Goal: Task Accomplishment & Management: Manage account settings

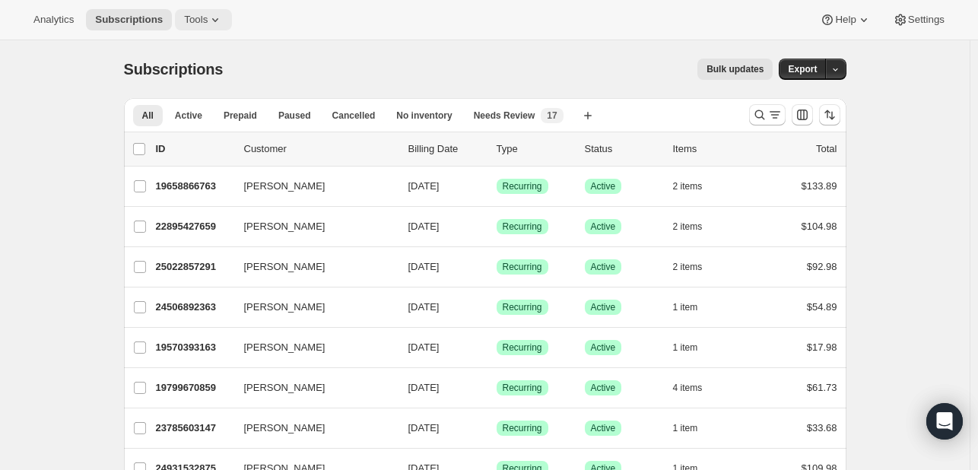
click at [195, 26] on span "Tools" at bounding box center [196, 20] width 24 height 12
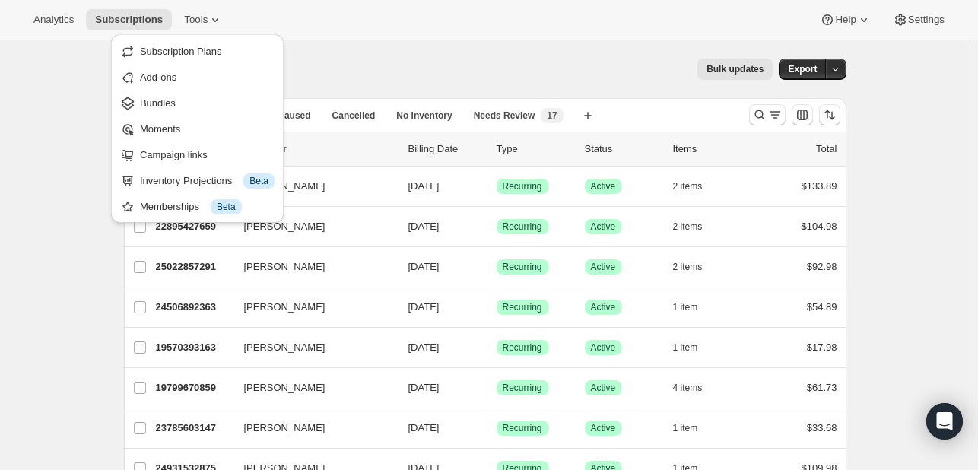
click at [351, 35] on div "Analytics Subscriptions Tools Help Settings" at bounding box center [489, 20] width 978 height 40
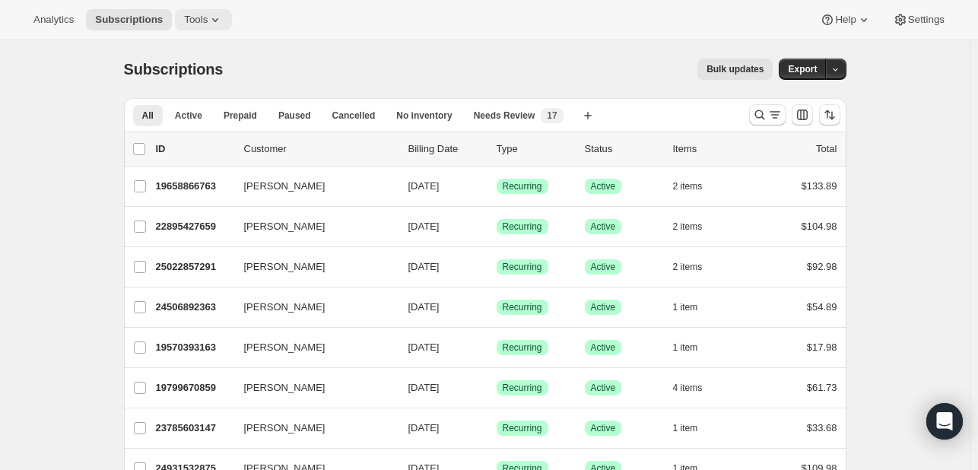
click at [184, 29] on button "Tools" at bounding box center [203, 19] width 57 height 21
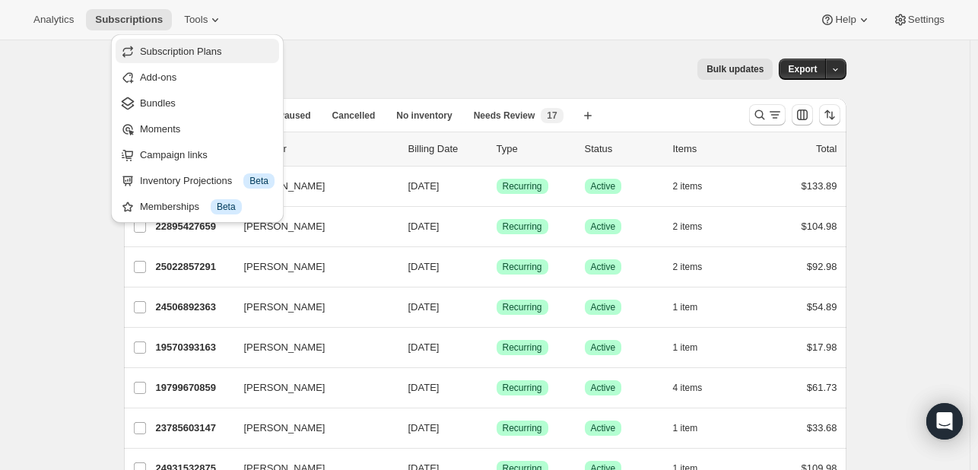
click at [193, 59] on span "Subscription Plans" at bounding box center [207, 51] width 135 height 15
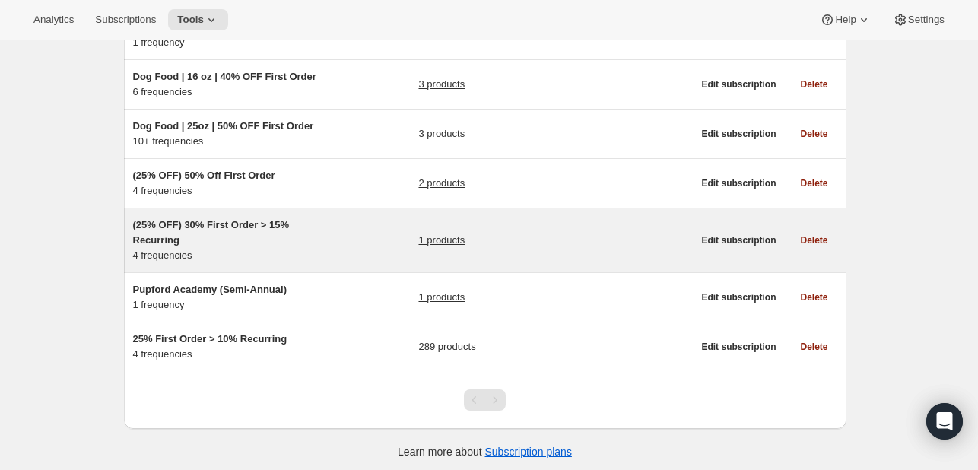
scroll to position [316, 0]
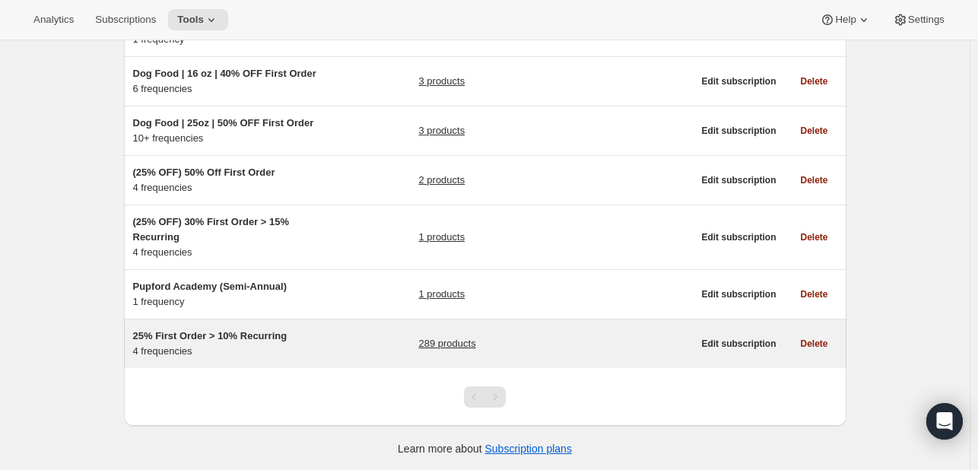
click at [219, 334] on span "25% First Order > 10% Recurring" at bounding box center [210, 335] width 154 height 11
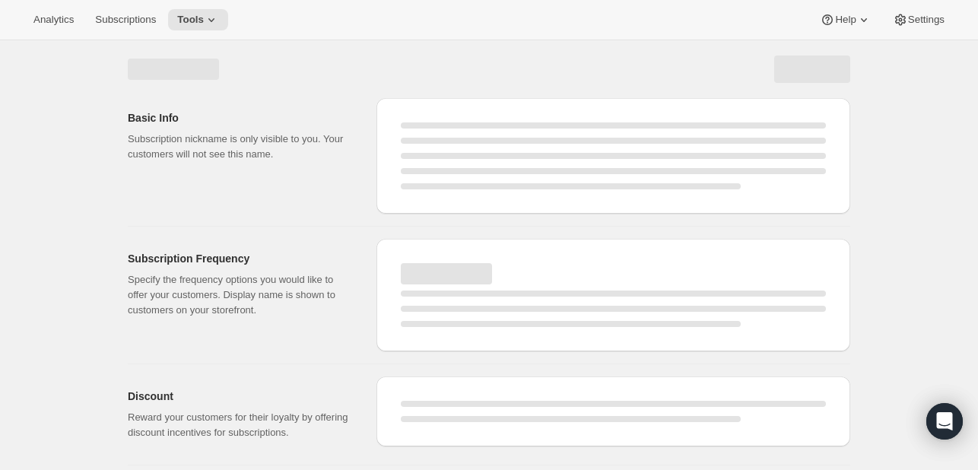
select select "WEEK"
select select "MONTH"
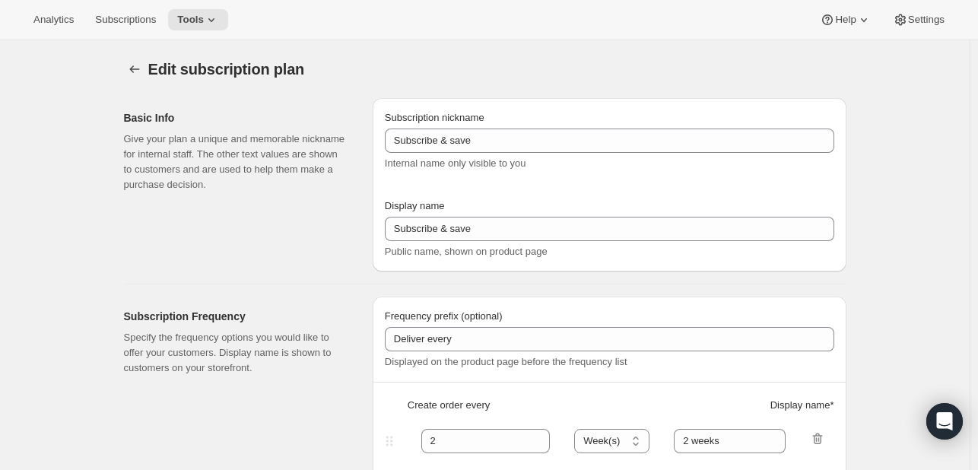
type input "25% First Order > 10% Recurring"
type input "Subscribe & Save"
select select "WEEK"
select select "MONTH"
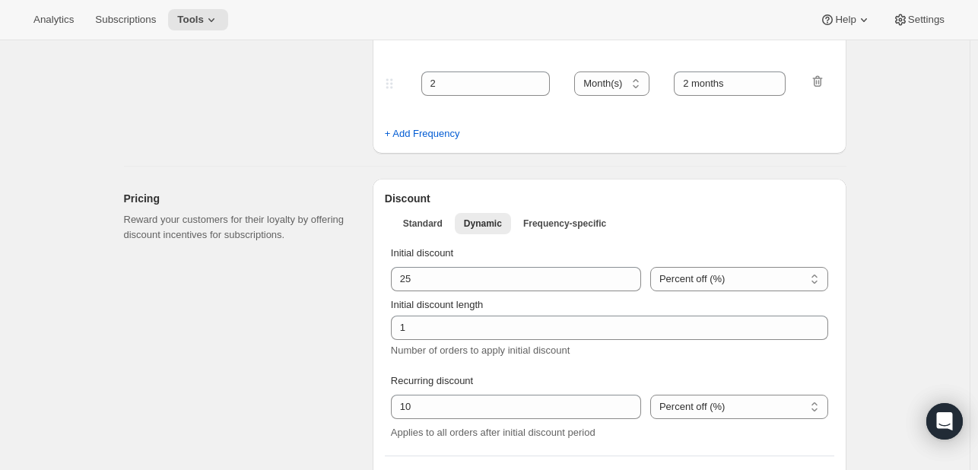
scroll to position [608, 0]
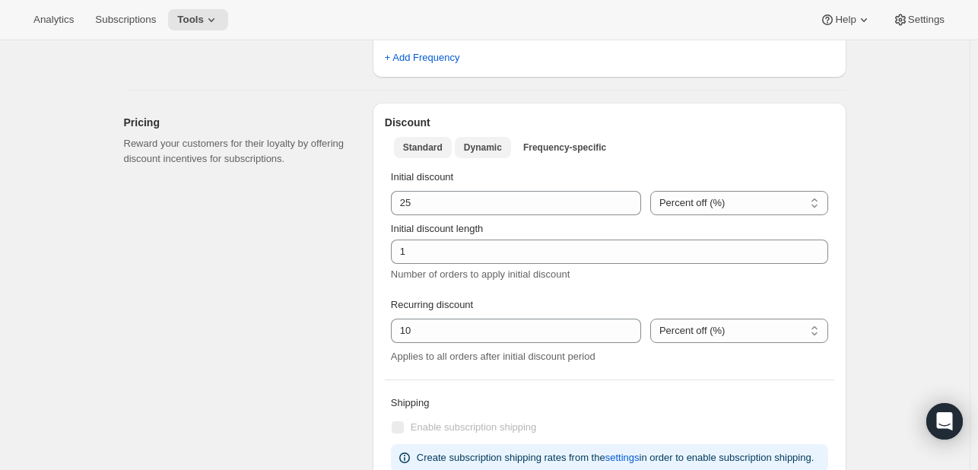
click at [429, 138] on button "Standard" at bounding box center [423, 147] width 58 height 21
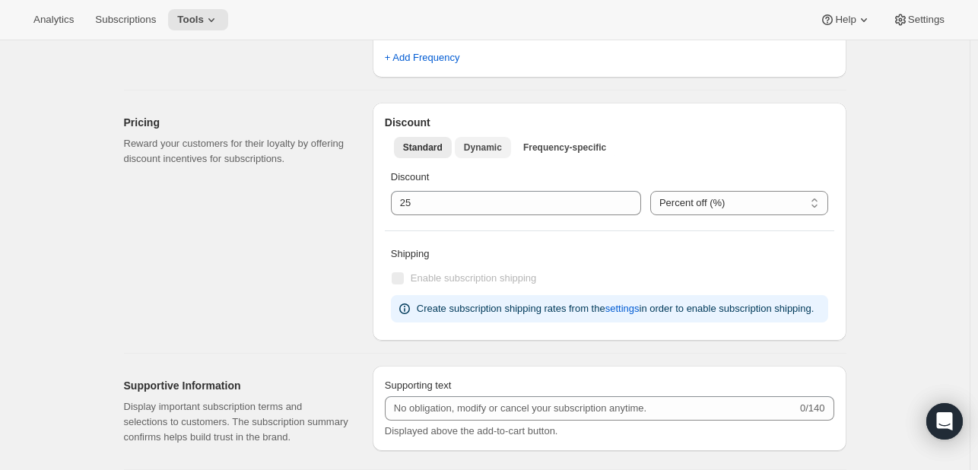
click at [478, 141] on span "Dynamic" at bounding box center [483, 147] width 38 height 12
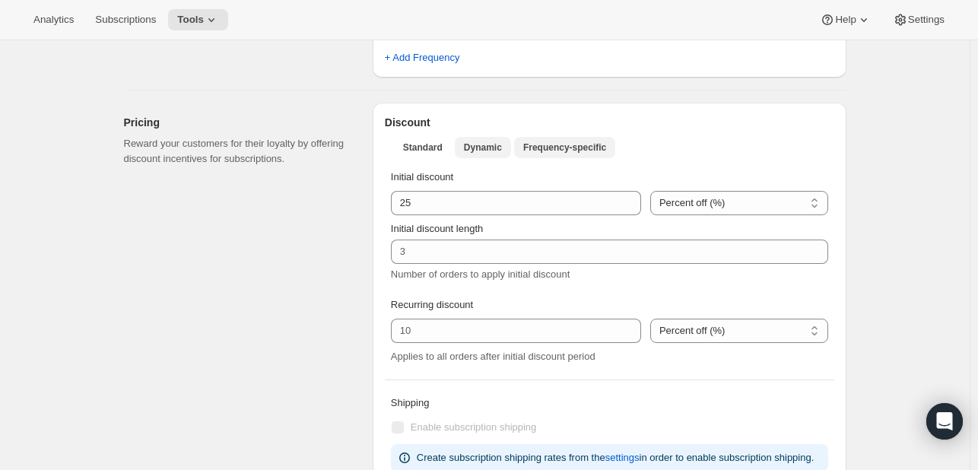
click at [541, 151] on span "Frequency-specific" at bounding box center [564, 147] width 83 height 12
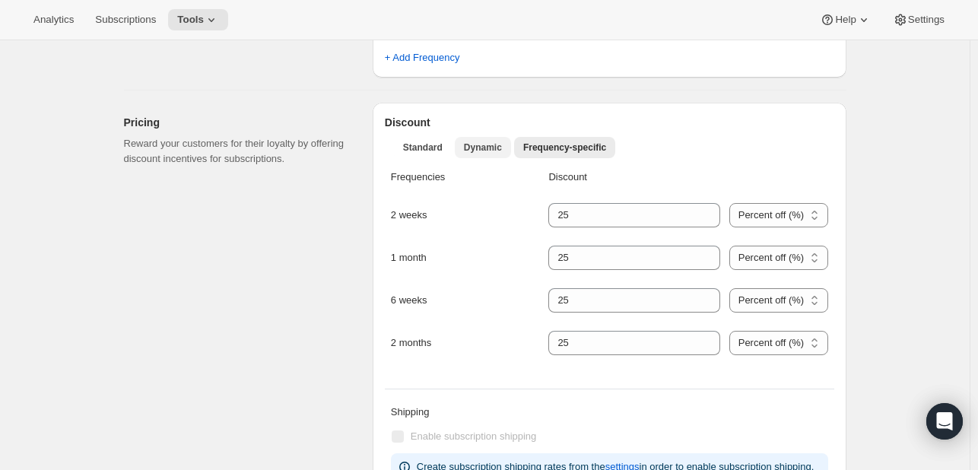
click at [489, 144] on span "Dynamic" at bounding box center [483, 147] width 38 height 12
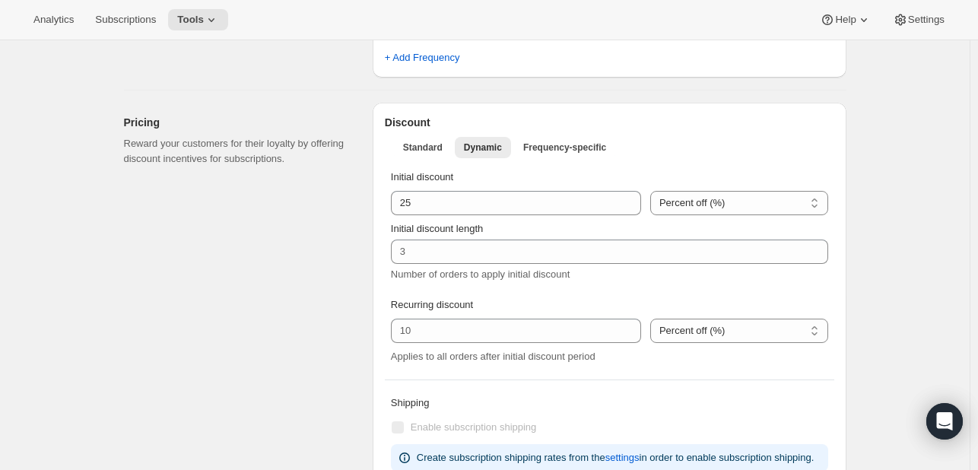
type input "1"
type input "10"
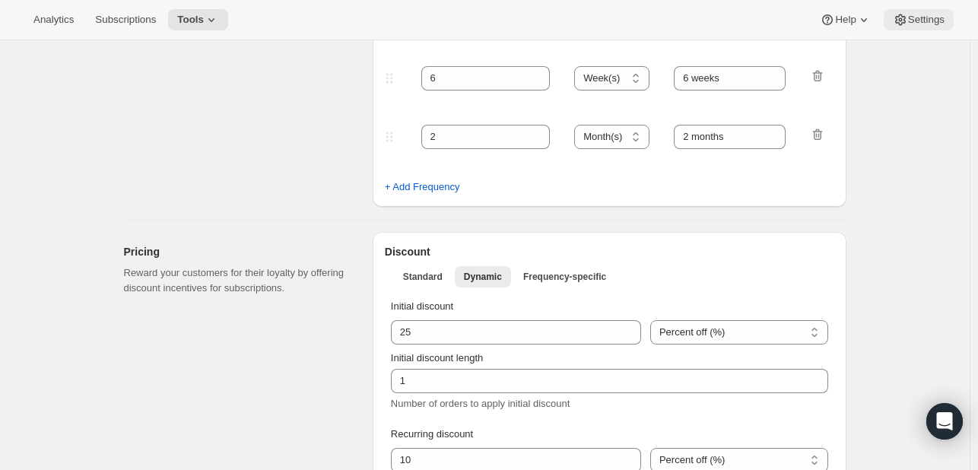
scroll to position [456, 0]
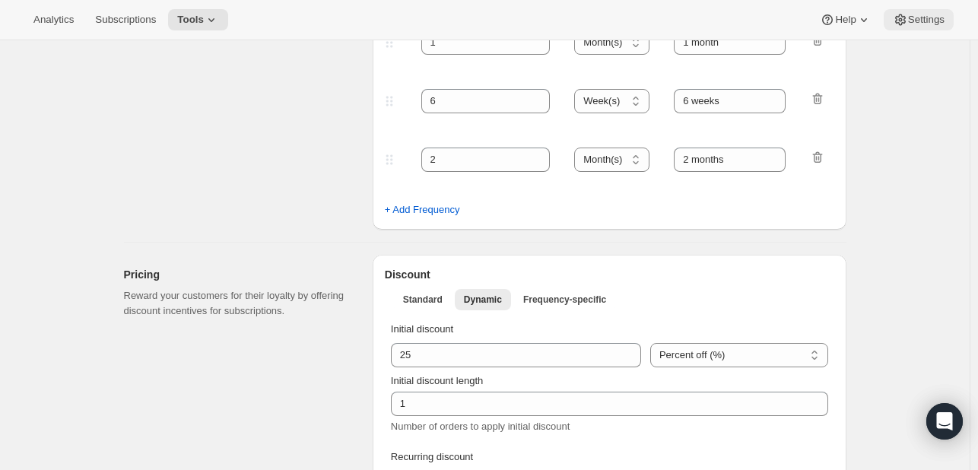
click at [927, 14] on span "Settings" at bounding box center [926, 20] width 37 height 12
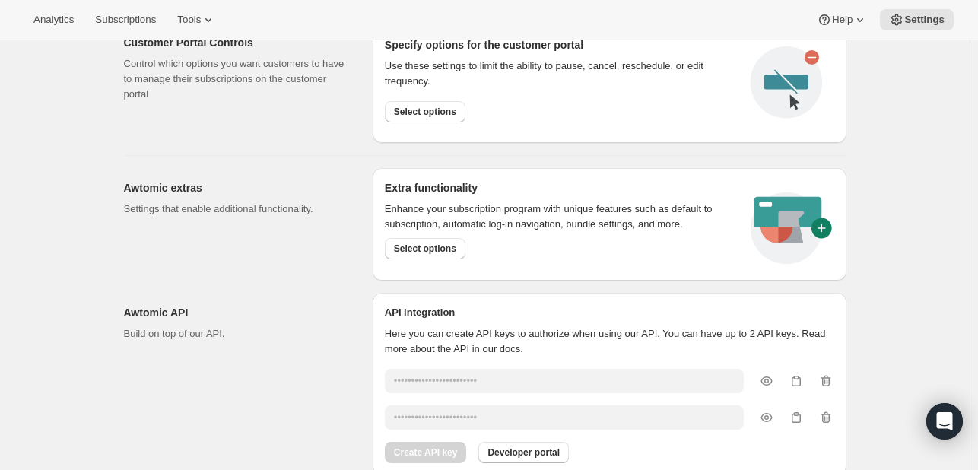
scroll to position [849, 0]
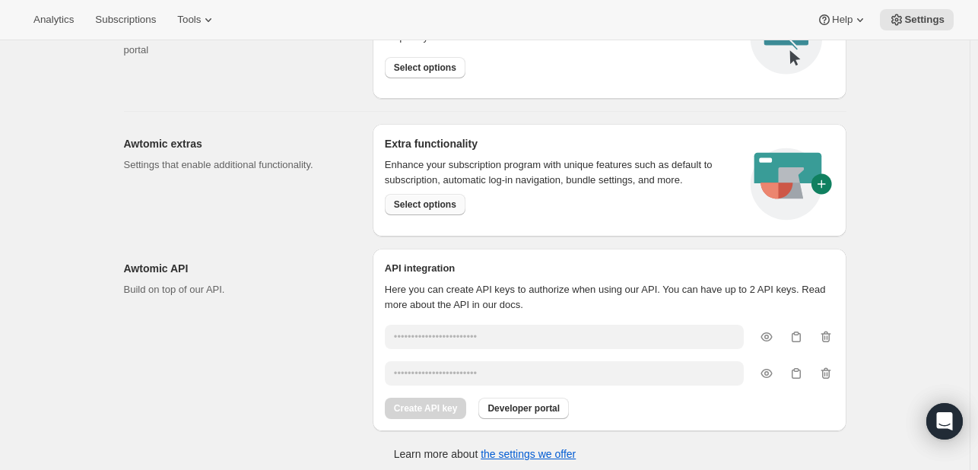
click at [438, 198] on span "Select options" at bounding box center [425, 204] width 62 height 12
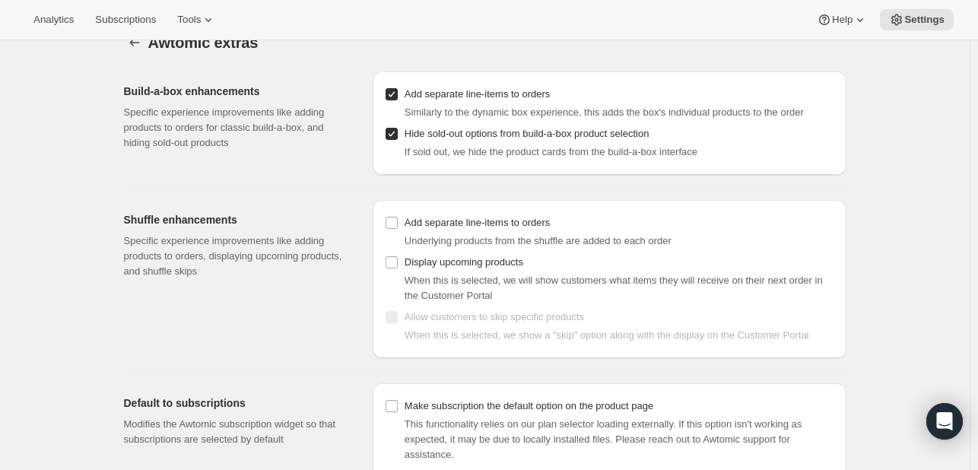
scroll to position [40, 0]
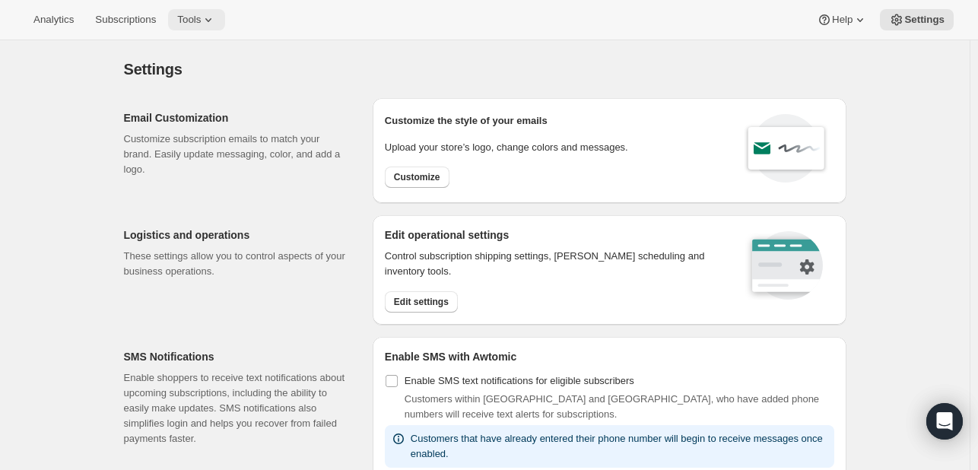
click at [178, 21] on span "Tools" at bounding box center [189, 20] width 24 height 12
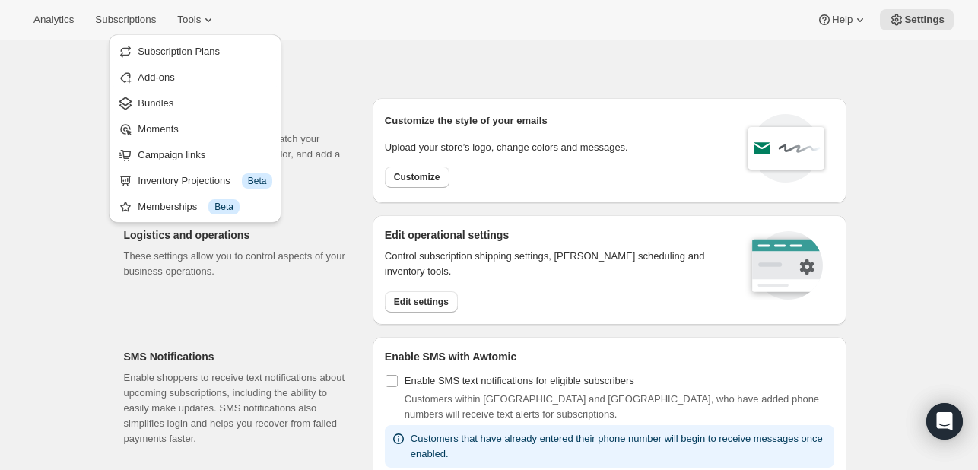
drag, startPoint x: 398, startPoint y: 82, endPoint x: 379, endPoint y: 160, distance: 80.6
click at [397, 82] on div "Settings. This page is ready Settings" at bounding box center [485, 69] width 722 height 58
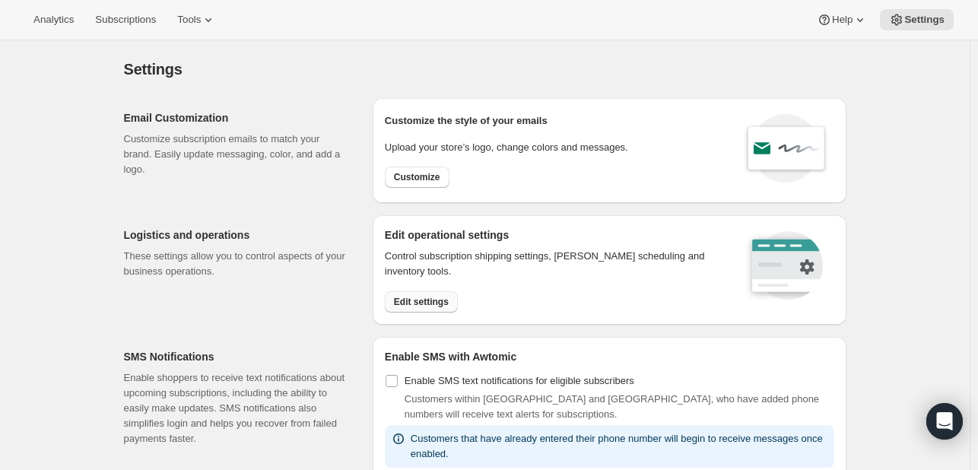
click at [431, 306] on span "Edit settings" at bounding box center [421, 302] width 55 height 12
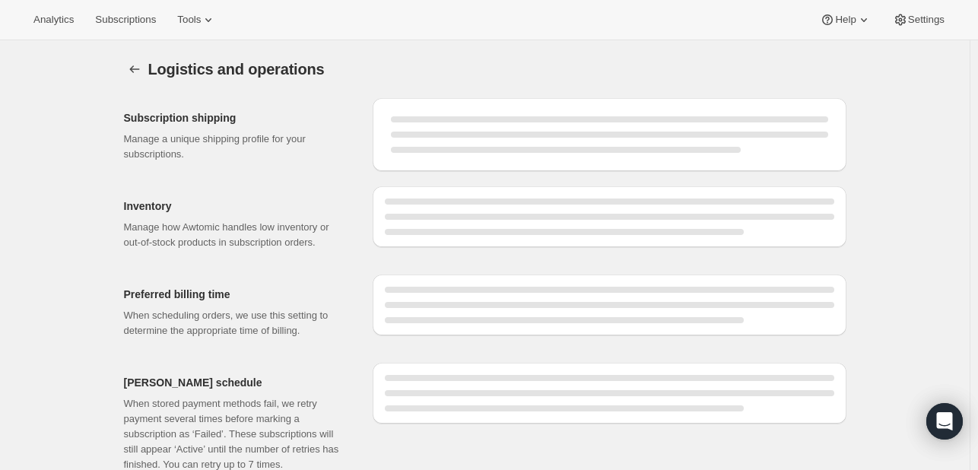
select select "DAY"
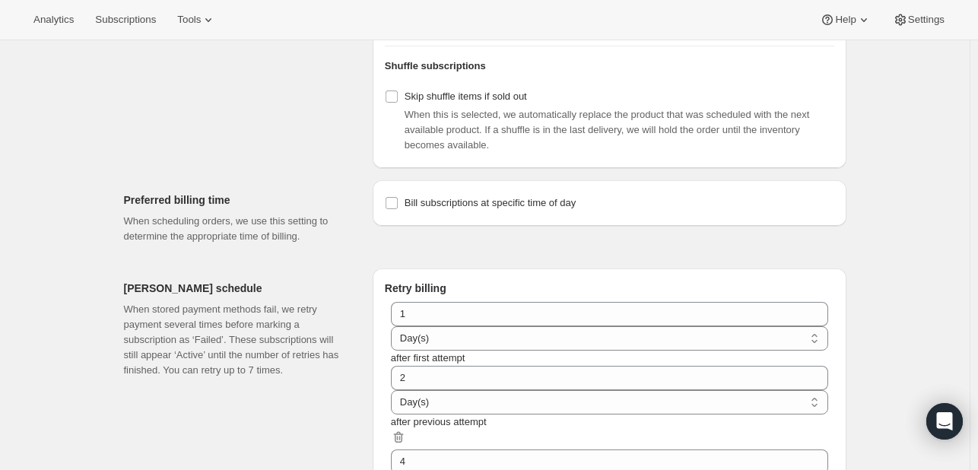
scroll to position [754, 0]
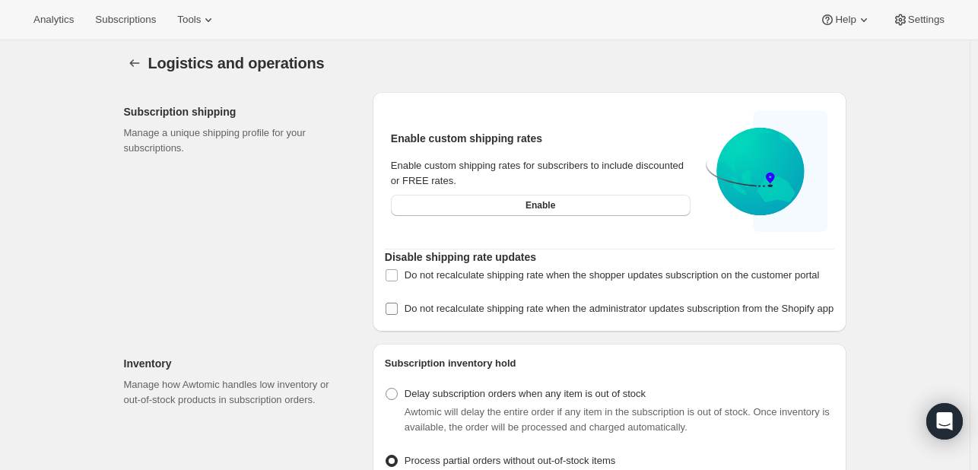
scroll to position [0, 0]
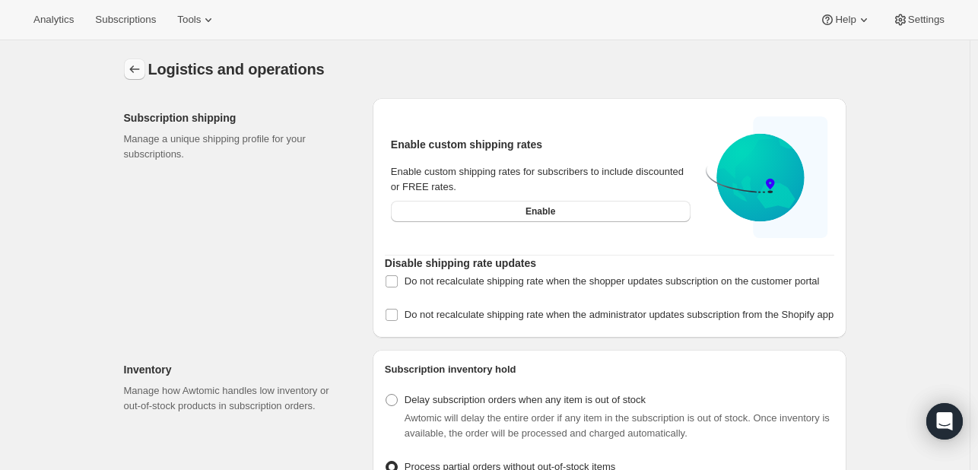
click at [130, 67] on icon "Settings" at bounding box center [134, 69] width 15 height 15
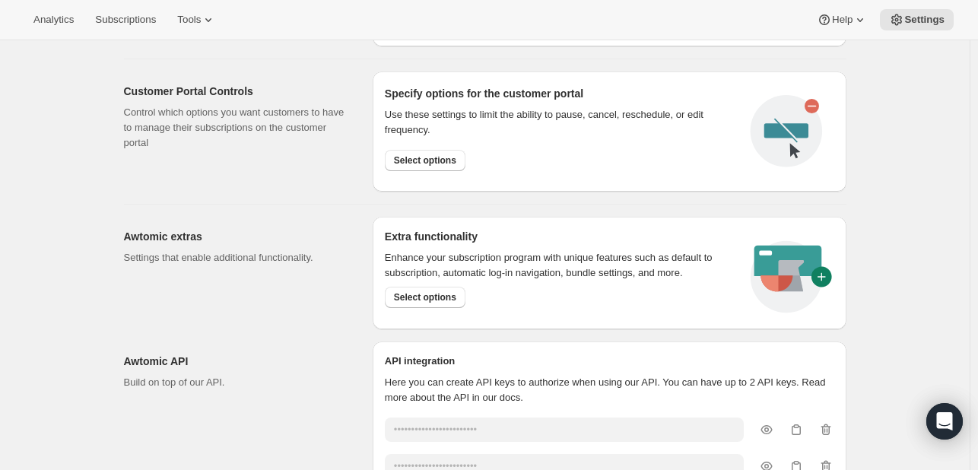
scroll to position [697, 0]
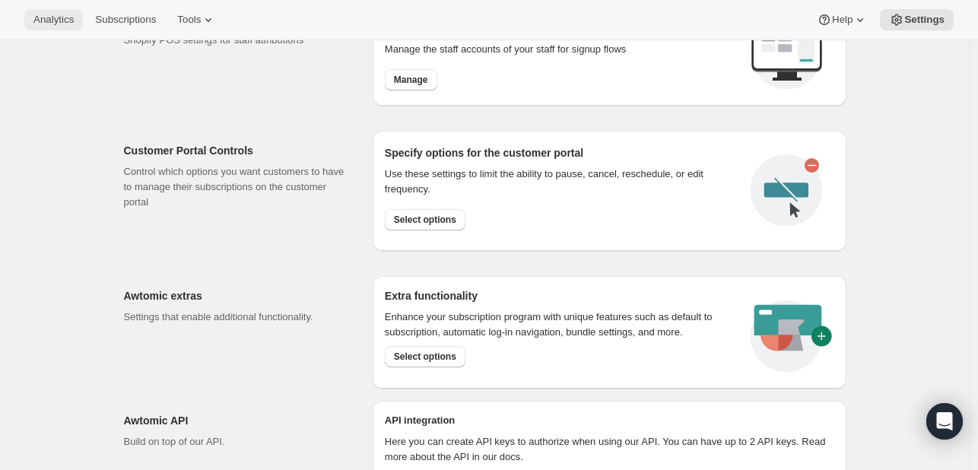
click at [47, 24] on span "Analytics" at bounding box center [53, 20] width 40 height 12
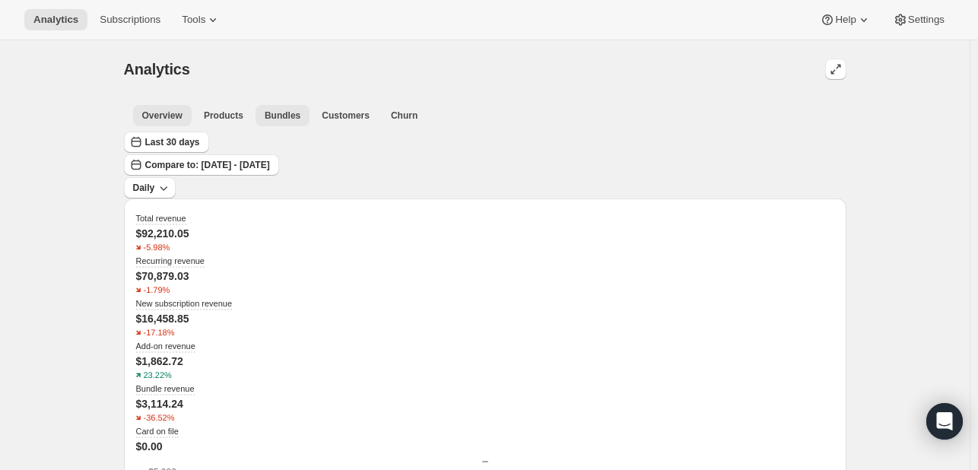
click at [277, 115] on span "Bundles" at bounding box center [283, 116] width 36 height 12
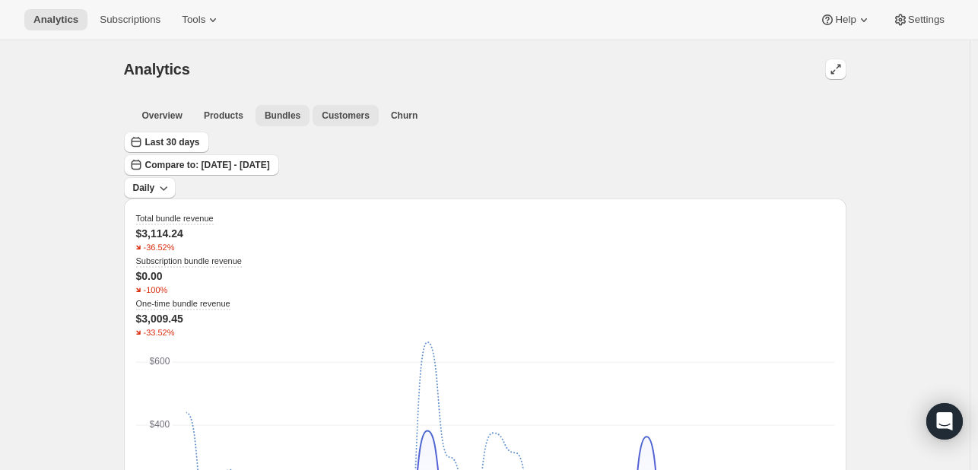
click at [331, 119] on span "Customers" at bounding box center [346, 116] width 48 height 12
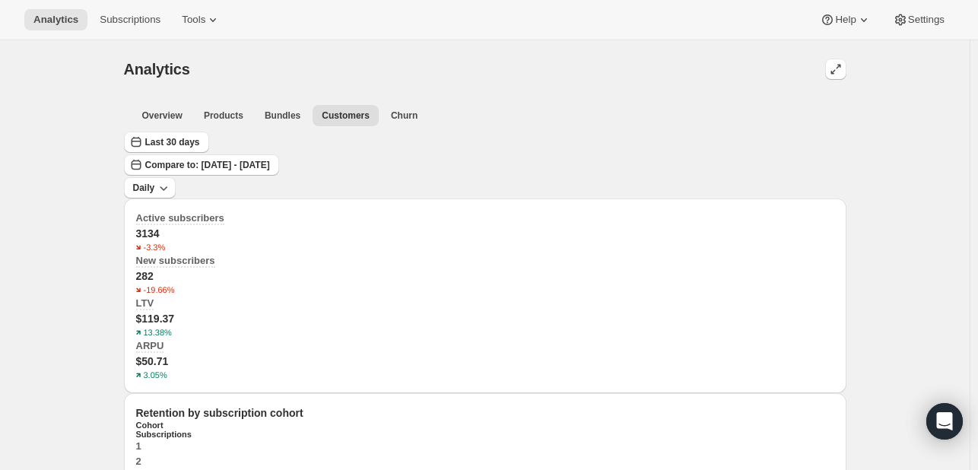
click at [118, 33] on div "Analytics Subscriptions Tools Help Settings" at bounding box center [489, 20] width 978 height 40
click at [125, 30] on button "Subscriptions" at bounding box center [129, 19] width 79 height 21
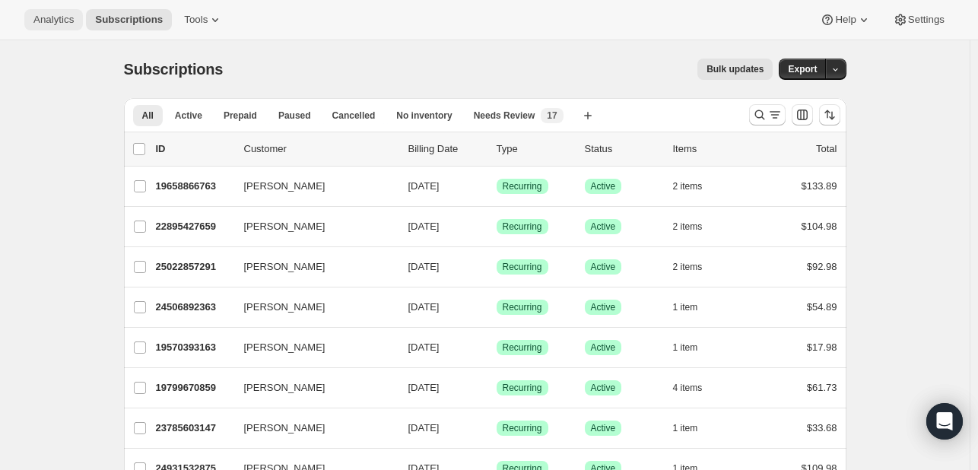
click at [41, 24] on span "Analytics" at bounding box center [53, 20] width 40 height 12
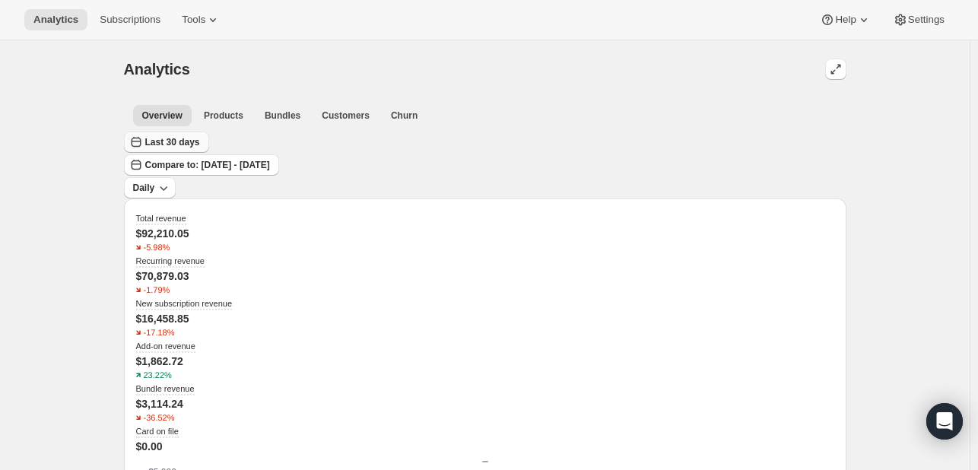
click at [201, 150] on button "Last 30 days" at bounding box center [166, 142] width 85 height 21
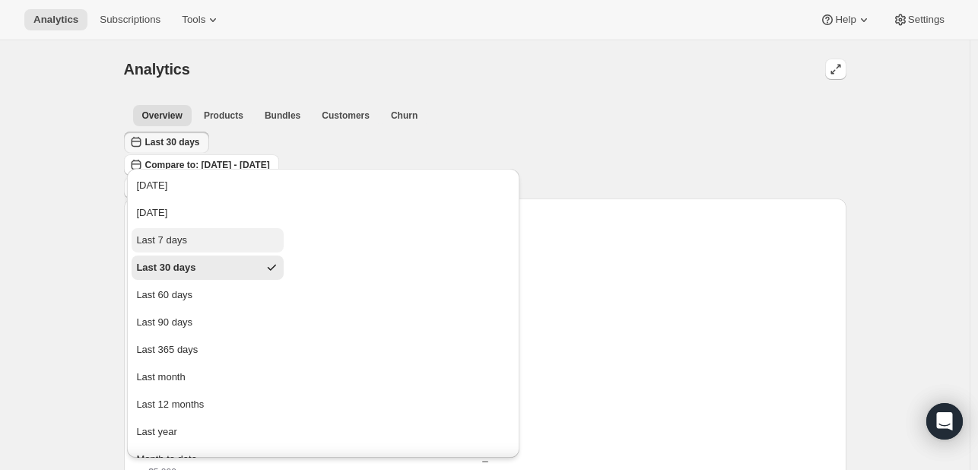
click at [177, 252] on button "Last 7 days" at bounding box center [208, 240] width 152 height 24
type input "[DATE]"
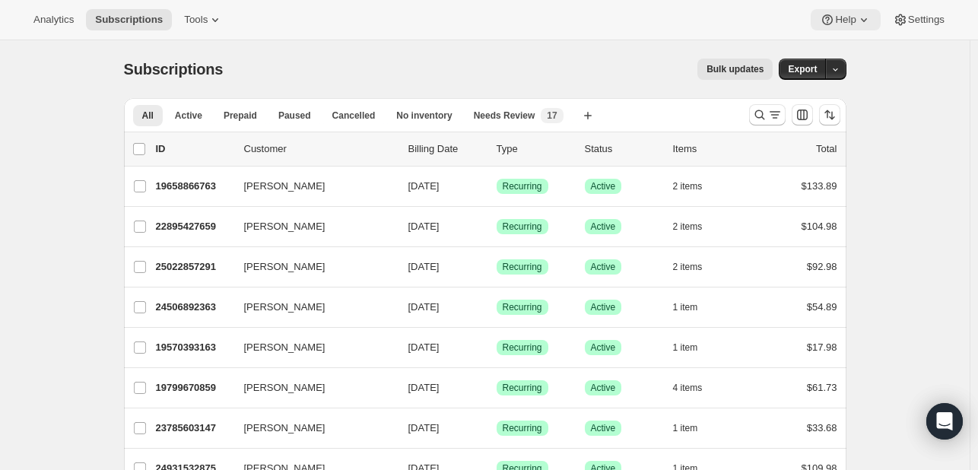
click at [855, 22] on span "Help" at bounding box center [845, 20] width 21 height 12
click at [858, 99] on span "Contact us" at bounding box center [843, 102] width 47 height 11
click at [857, 83] on span "Help Center" at bounding box center [846, 77] width 52 height 15
